Goal: Find specific page/section: Find specific page/section

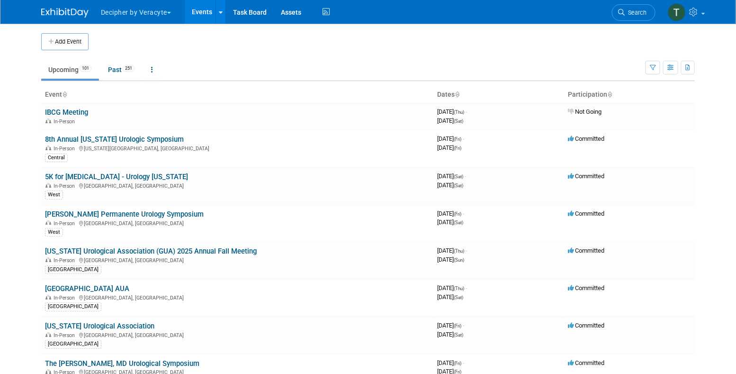
scroll to position [249, 0]
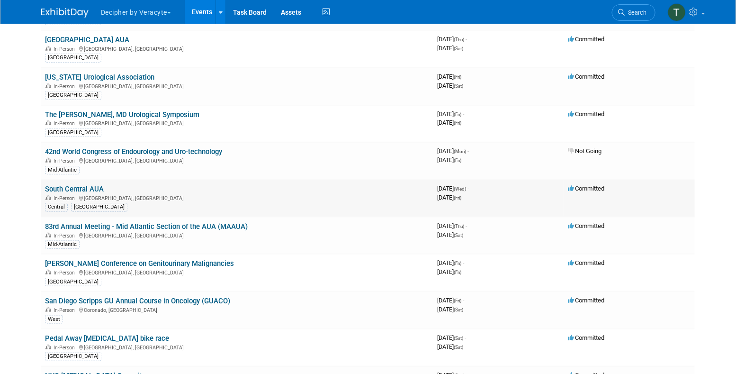
click at [93, 185] on link "South Central AUA" at bounding box center [74, 189] width 59 height 9
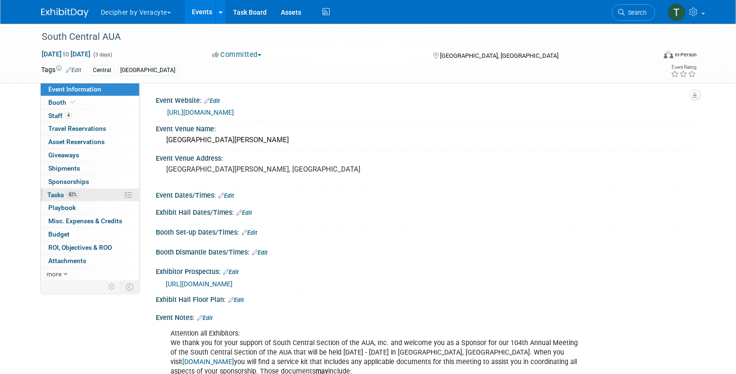
drag, startPoint x: 0, startPoint y: 0, endPoint x: 93, endPoint y: 188, distance: 209.8
click at [93, 188] on link "82% Tasks 82%" at bounding box center [90, 194] width 98 height 13
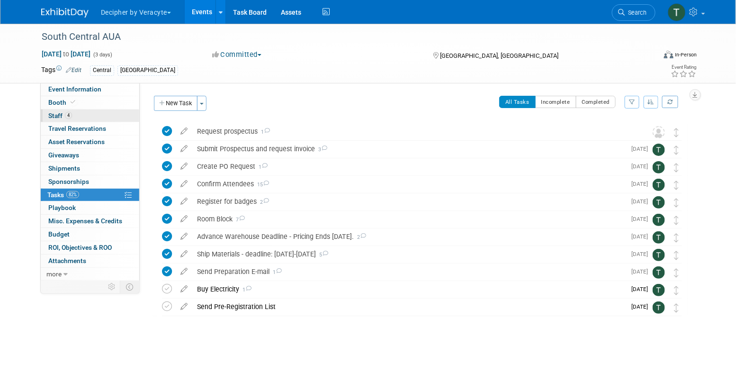
click at [90, 116] on link "4 Staff 4" at bounding box center [90, 115] width 98 height 13
